Goal: Check status

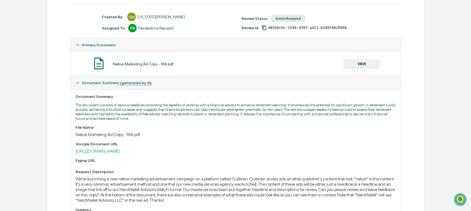
scroll to position [69, 0]
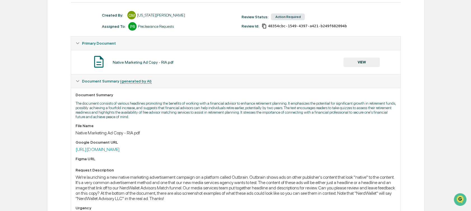
click at [369, 64] on button "VIEW" at bounding box center [362, 62] width 36 height 10
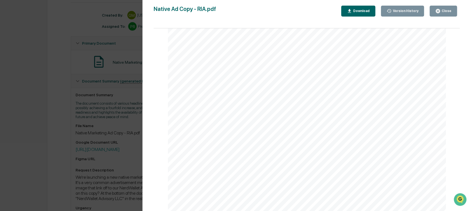
scroll to position [1204, 0]
click at [100, 125] on div "Version History [DATE] 06:48 PM [US_STATE][PERSON_NAME] Native Ad Copy - RIA.pd…" at bounding box center [235, 105] width 471 height 211
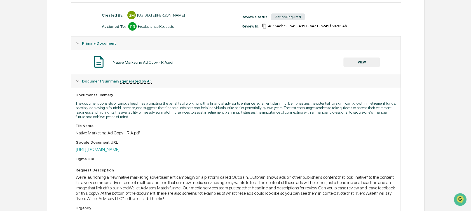
scroll to position [0, 0]
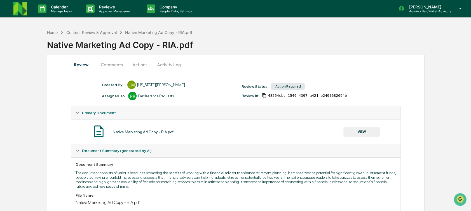
click at [119, 63] on button "Comments" at bounding box center [111, 64] width 31 height 13
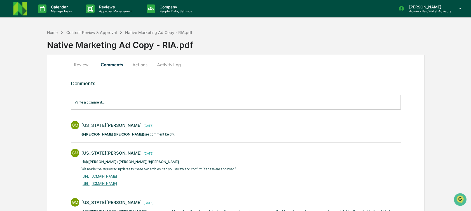
scroll to position [88, 0]
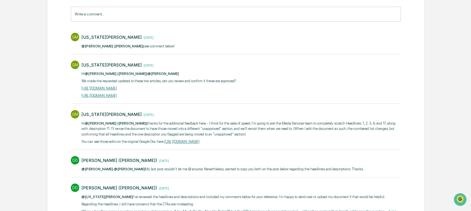
click at [117, 86] on link "https://docs.google.com/document/d/1tUsQxITLV9LmegbBzJ6hOcno-Bocjpltg1Z1IJ-5R88…" at bounding box center [98, 88] width 35 height 4
click at [117, 95] on link "https://docs.google.com/document/d/1XgEAPOvdXbgmIG53rzZL4fb96jh14rpaQPgveCxYxVU…" at bounding box center [98, 95] width 35 height 4
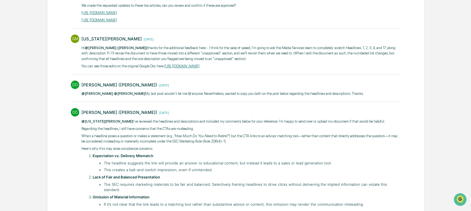
scroll to position [163, 0]
click at [195, 65] on link "https://docs.google.com/document/d/1DH_My8pdgeq6id0jSoY_RAtWktnpEkkA2DTxzsFz7lY…" at bounding box center [181, 66] width 35 height 4
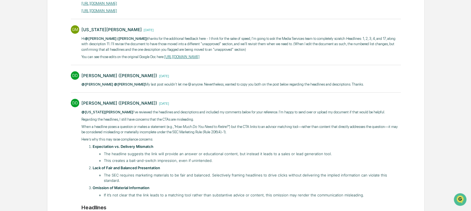
scroll to position [0, 0]
